Goal: Task Accomplishment & Management: Use online tool/utility

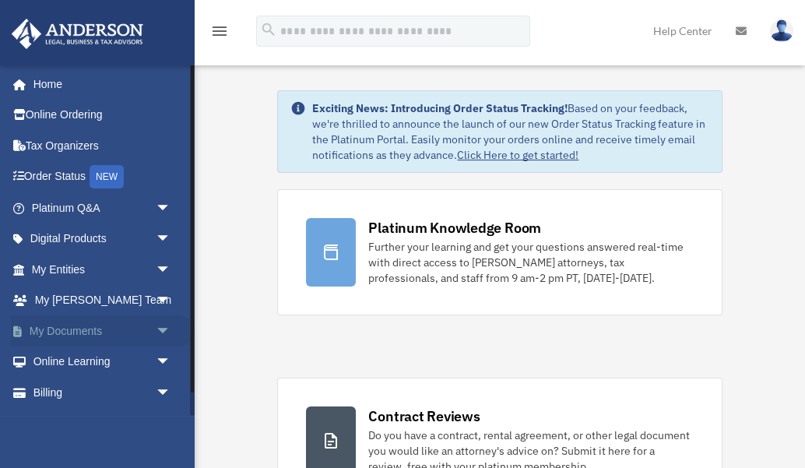
click at [81, 332] on link "My Documents arrow_drop_down" at bounding box center [103, 330] width 184 height 31
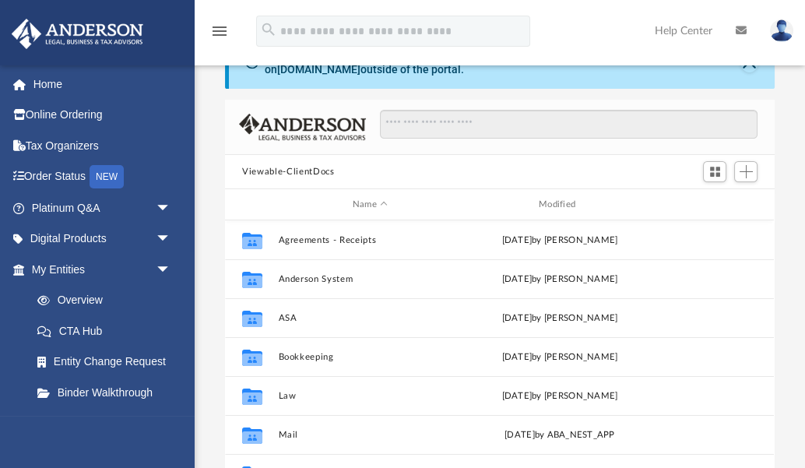
scroll to position [76, 0]
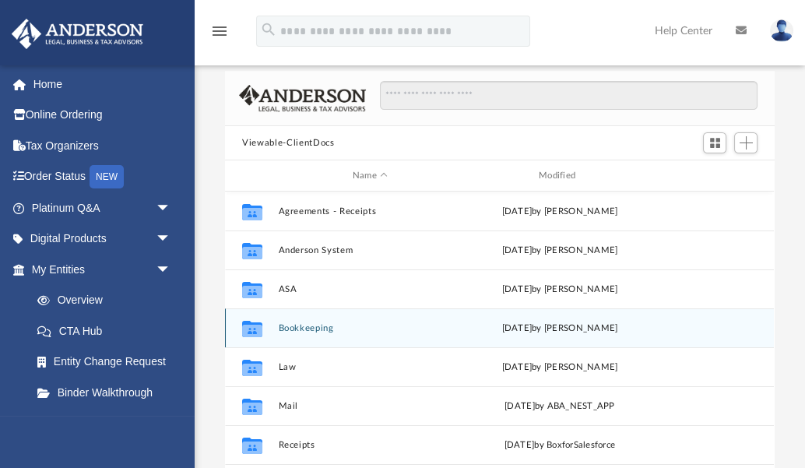
click at [312, 325] on button "Bookkeeping" at bounding box center [370, 328] width 183 height 10
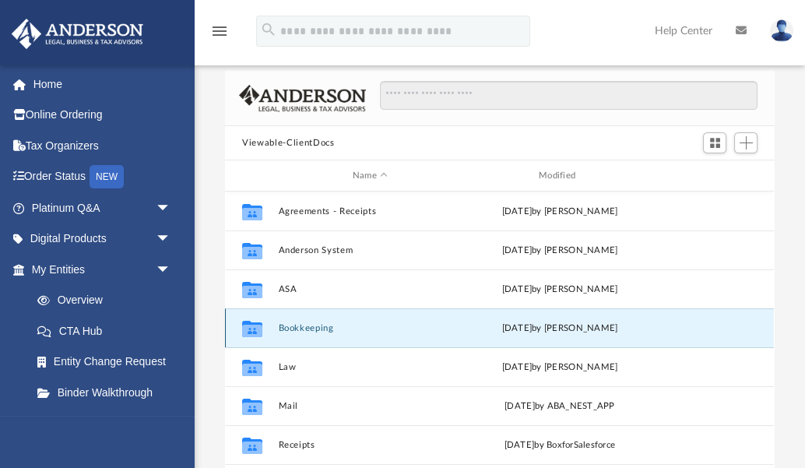
click at [312, 325] on button "Bookkeeping" at bounding box center [370, 328] width 183 height 10
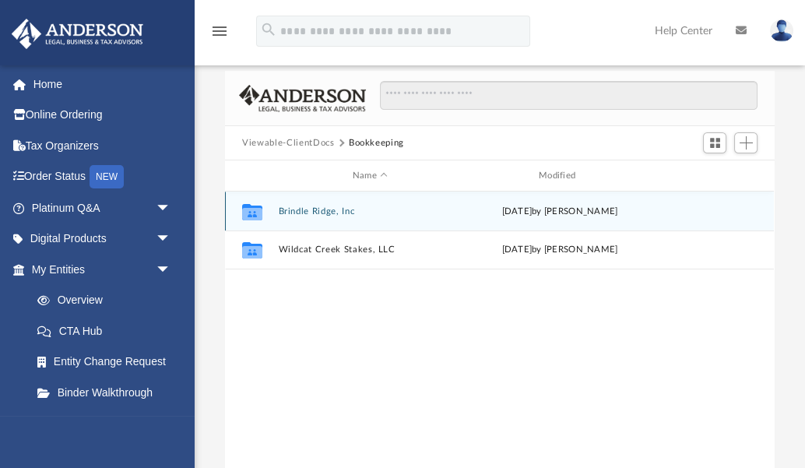
click at [311, 212] on button "Brindle Ridge, Inc" at bounding box center [370, 211] width 183 height 10
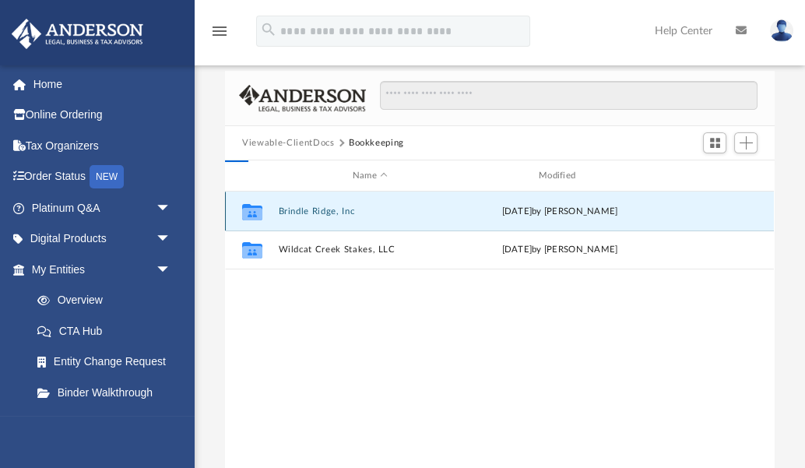
click at [311, 212] on button "Brindle Ridge, Inc" at bounding box center [370, 211] width 183 height 10
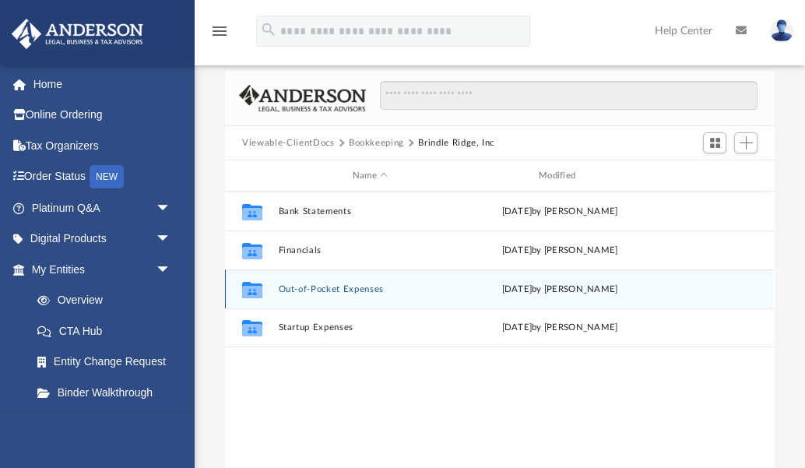
click at [336, 293] on button "Out-of-Pocket Expenses" at bounding box center [370, 289] width 183 height 10
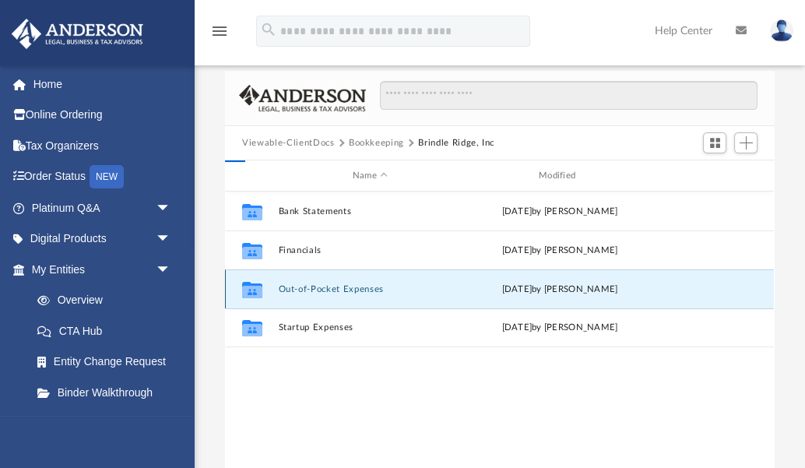
click at [336, 293] on button "Out-of-Pocket Expenses" at bounding box center [370, 289] width 183 height 10
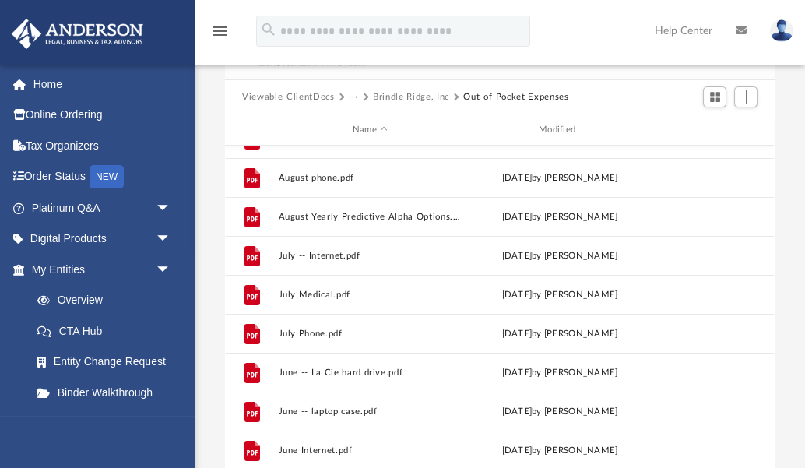
scroll to position [269, 0]
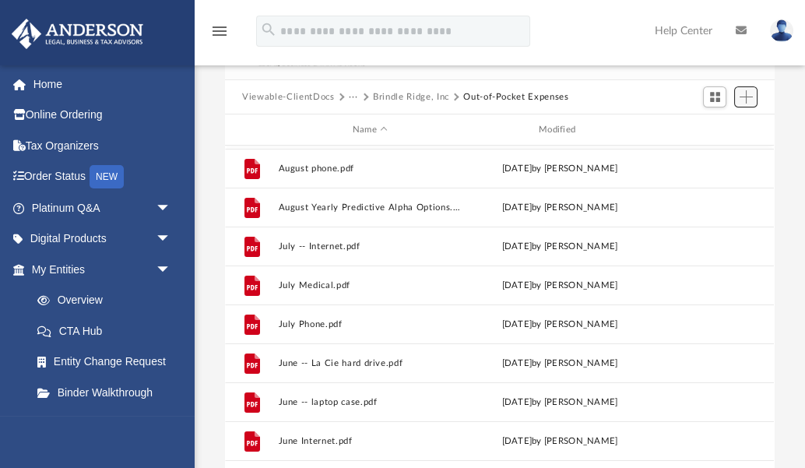
click at [744, 96] on span "Add" at bounding box center [746, 96] width 13 height 13
click at [711, 128] on li "Upload" at bounding box center [725, 127] width 50 height 16
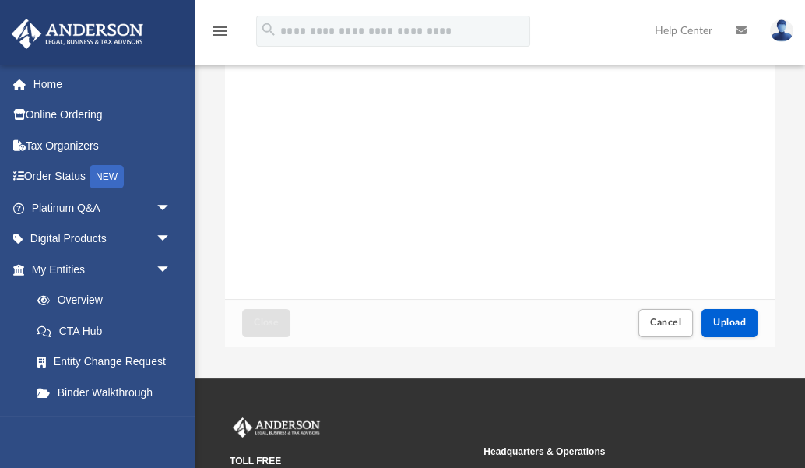
scroll to position [236, 0]
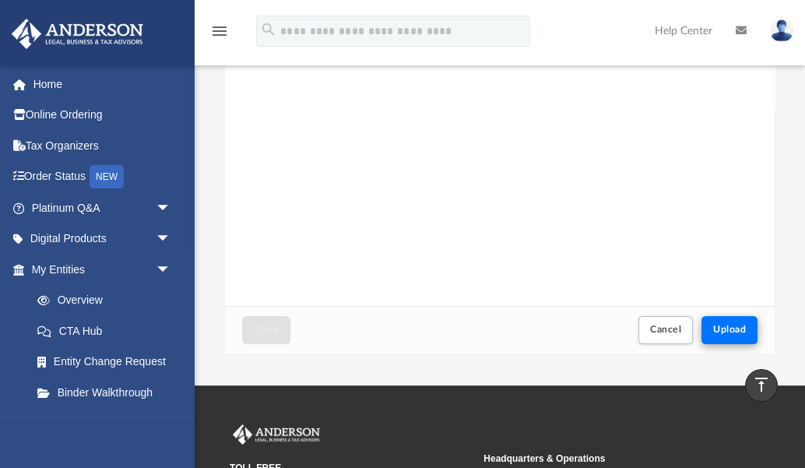
click at [725, 326] on span "Upload" at bounding box center [729, 329] width 33 height 9
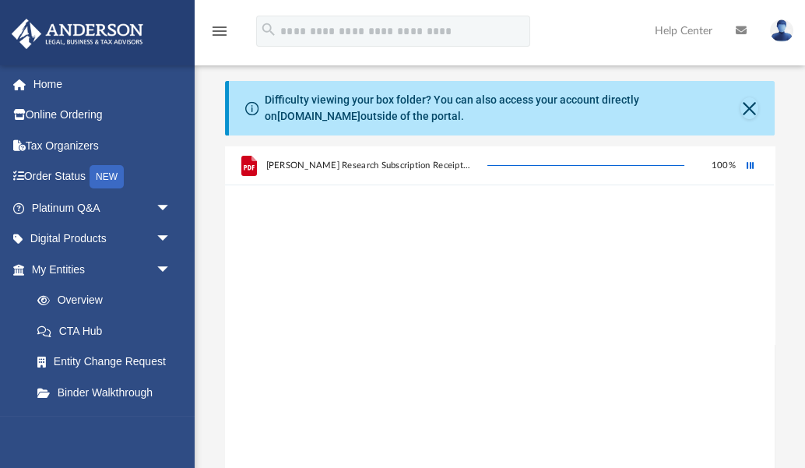
scroll to position [0, 0]
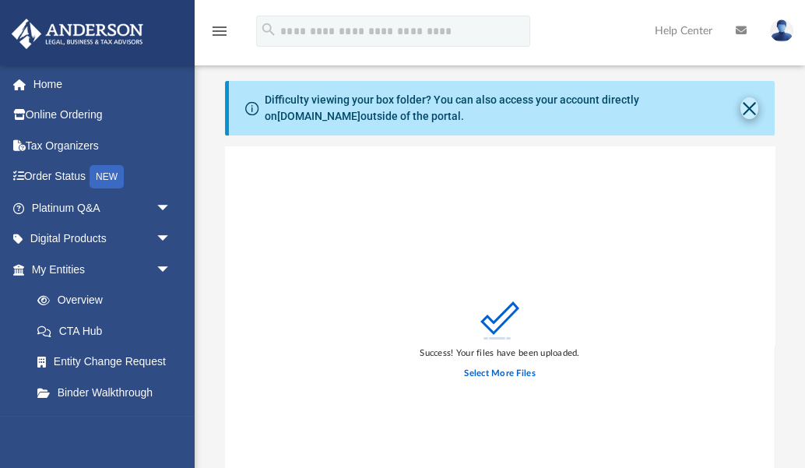
click at [740, 110] on button "Close" at bounding box center [749, 108] width 18 height 22
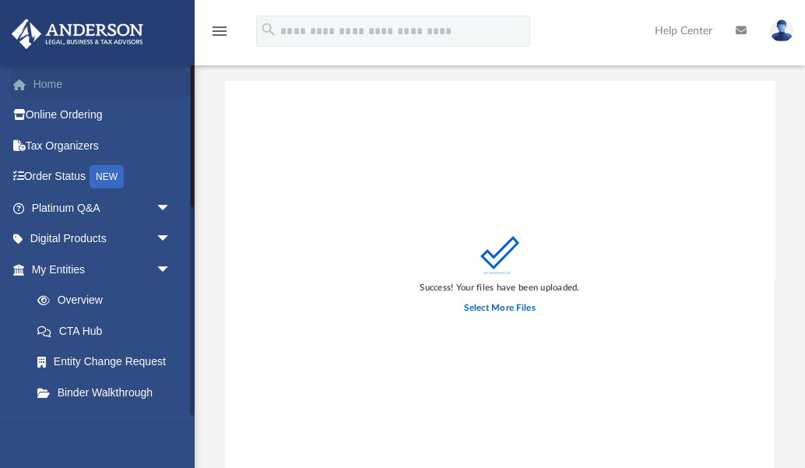
click at [54, 79] on link "Home" at bounding box center [103, 84] width 184 height 31
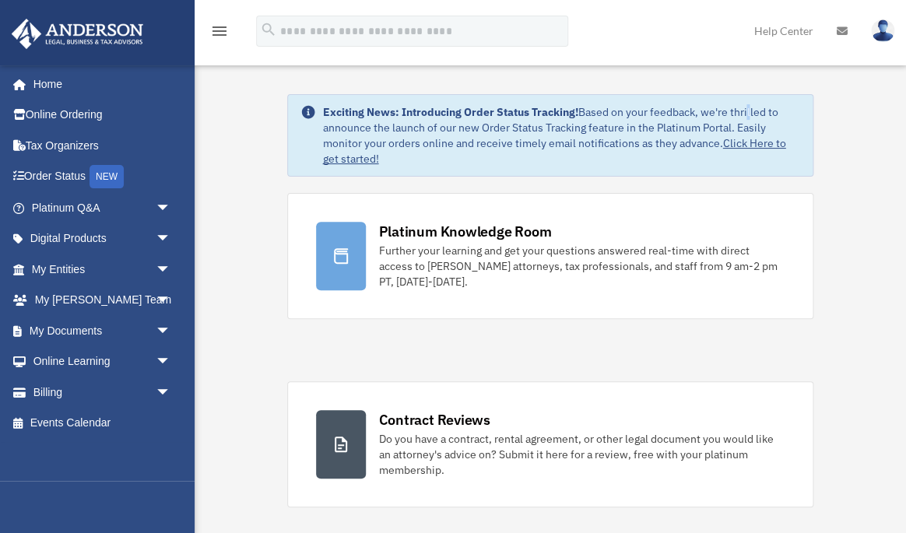
click at [749, 111] on div "Exciting News: Introducing Order Status Tracking! Based on your feedback, we're…" at bounding box center [560, 135] width 477 height 62
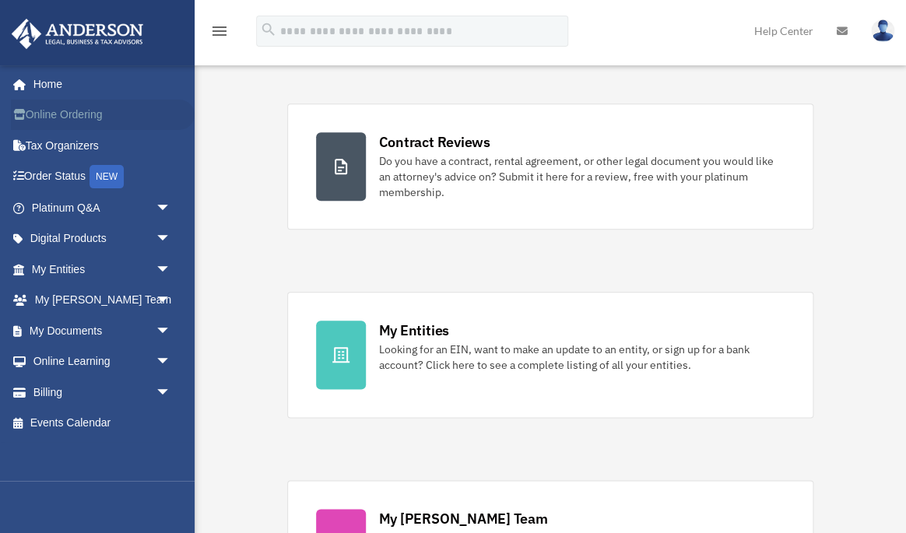
scroll to position [300, 0]
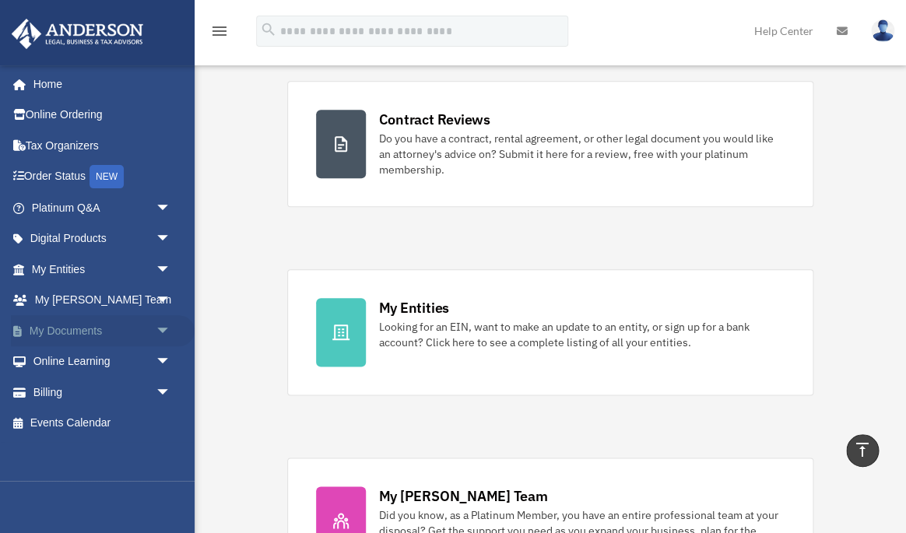
click at [160, 328] on span "arrow_drop_down" at bounding box center [171, 331] width 31 height 32
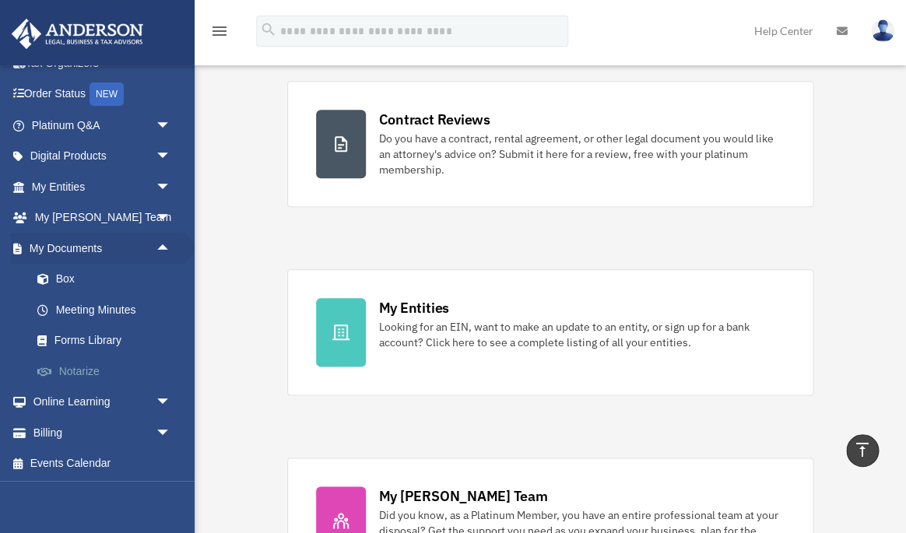
scroll to position [83, 0]
click at [67, 275] on link "Box" at bounding box center [108, 279] width 173 height 31
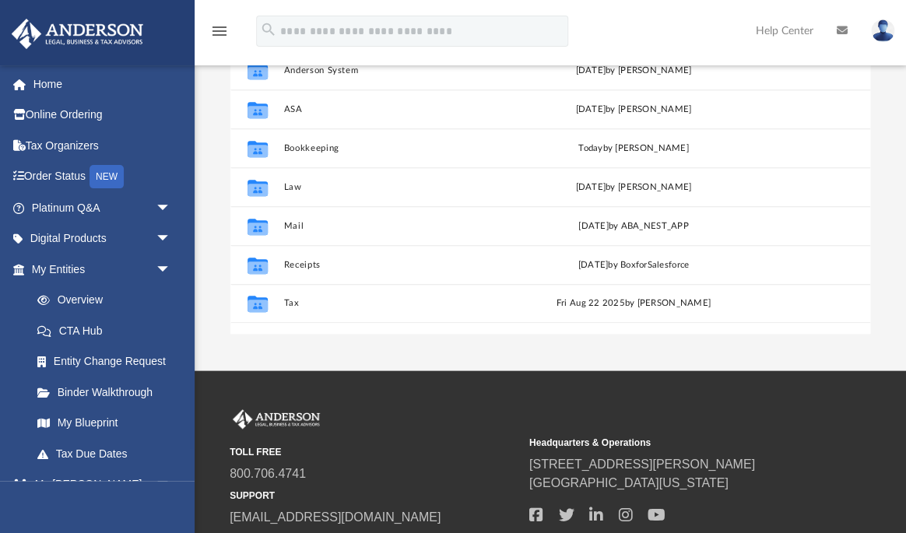
scroll to position [272, 0]
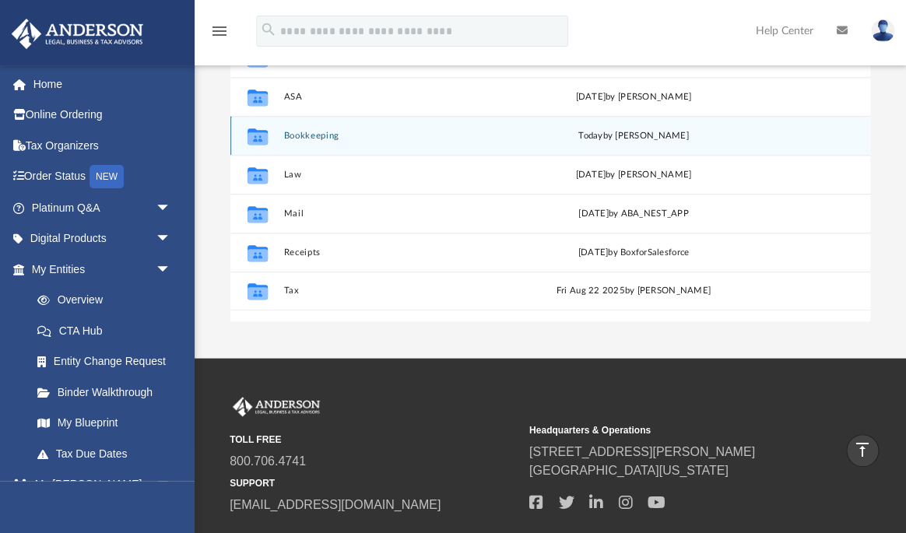
click at [322, 131] on button "Bookkeeping" at bounding box center [397, 136] width 229 height 10
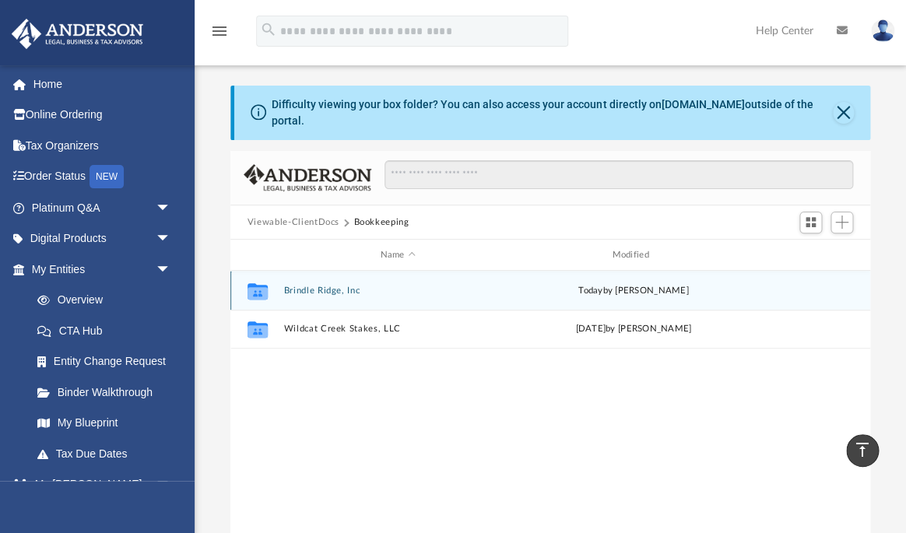
scroll to position [0, 0]
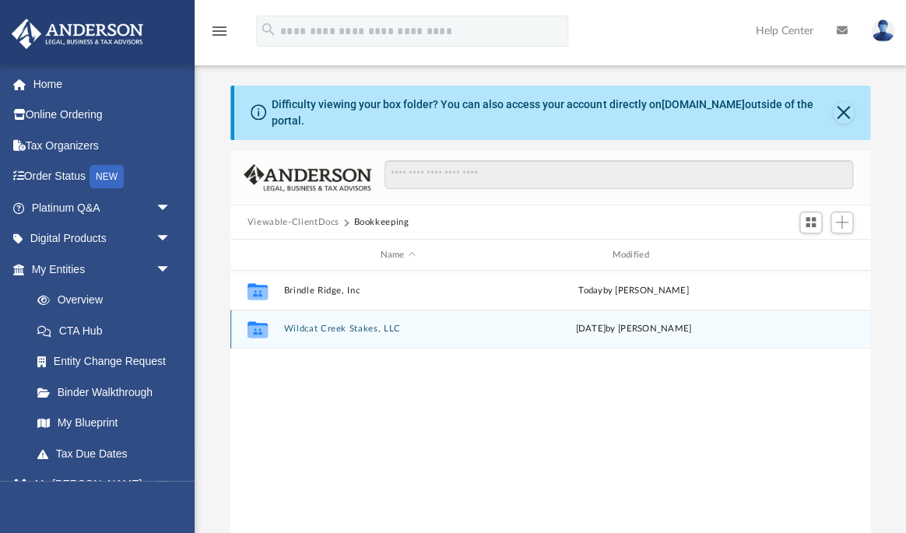
click at [343, 324] on button "Wildcat Creek Stakes, LLC" at bounding box center [397, 329] width 229 height 10
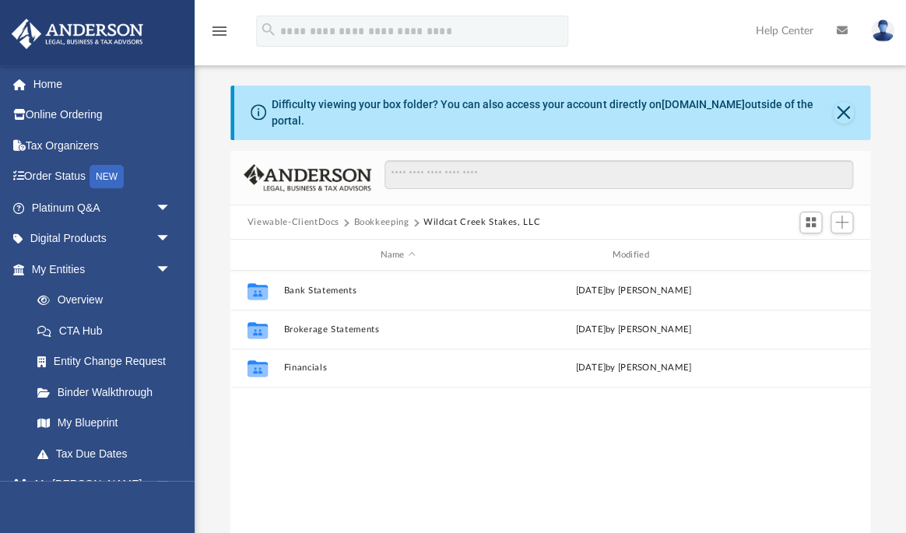
click at [392, 216] on button "Bookkeeping" at bounding box center [380, 223] width 55 height 14
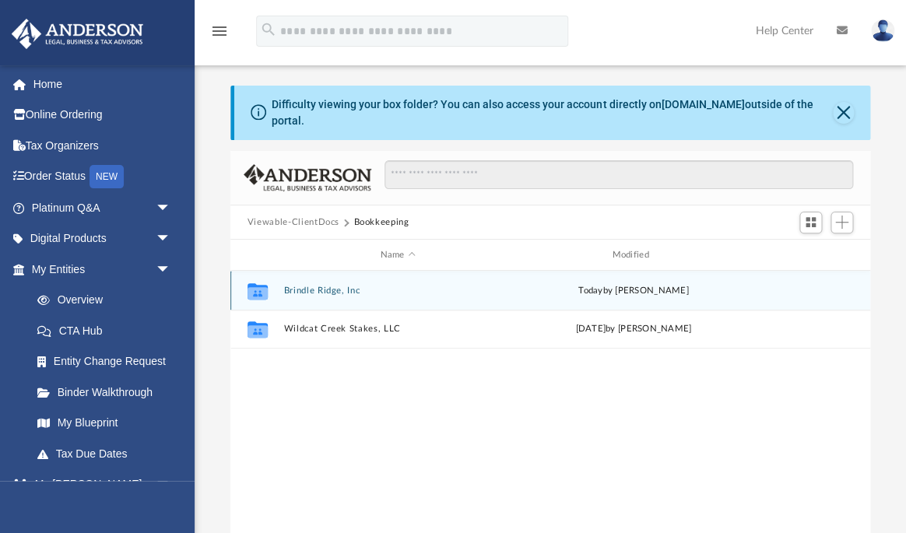
click at [321, 286] on button "Brindle Ridge, Inc" at bounding box center [397, 291] width 229 height 10
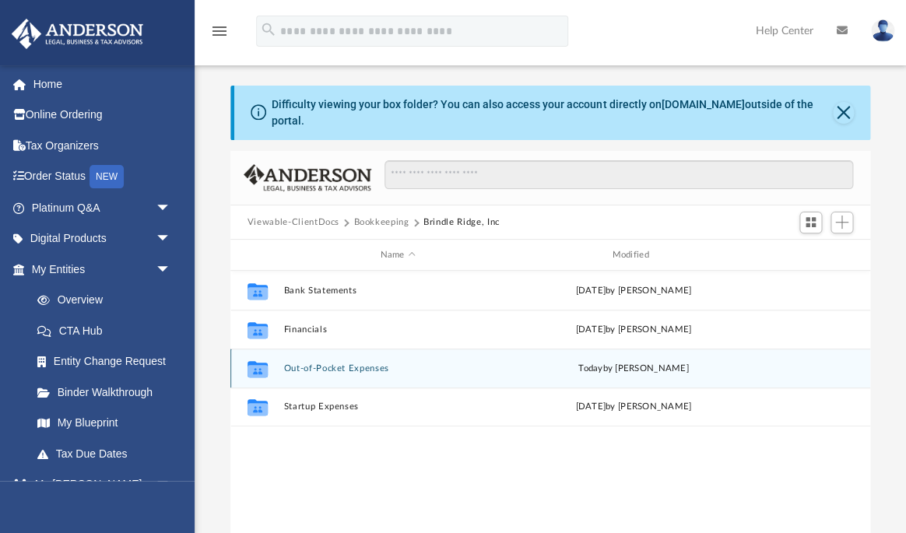
click at [312, 349] on div "Collaborated Folder Out-of-Pocket Expenses today by Karen Hata" at bounding box center [550, 368] width 640 height 39
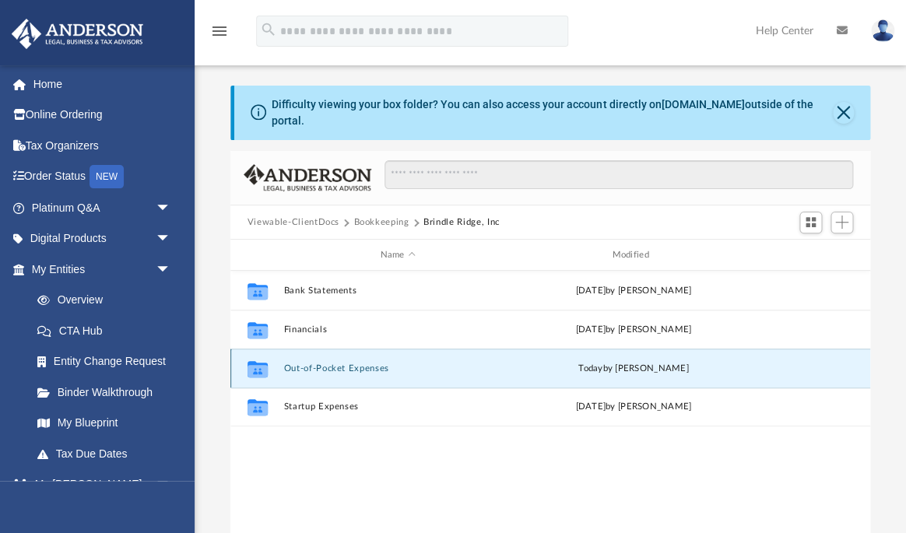
click at [313, 350] on div "Collaborated Folder Out-of-Pocket Expenses today by Karen Hata" at bounding box center [550, 368] width 640 height 39
click at [315, 364] on button "Out-of-Pocket Expenses" at bounding box center [397, 369] width 229 height 10
